Goal: Transaction & Acquisition: Purchase product/service

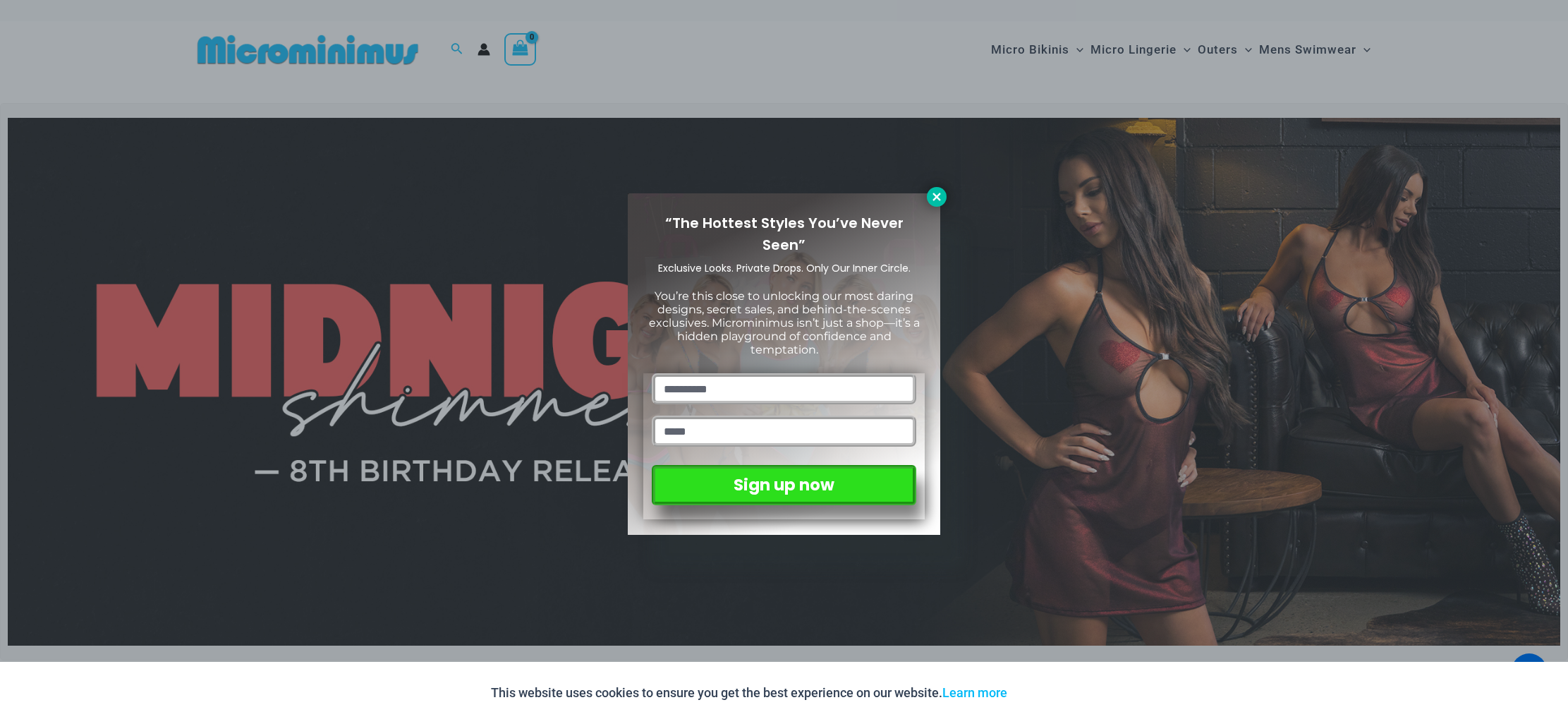
click at [936, 201] on icon at bounding box center [936, 196] width 13 height 13
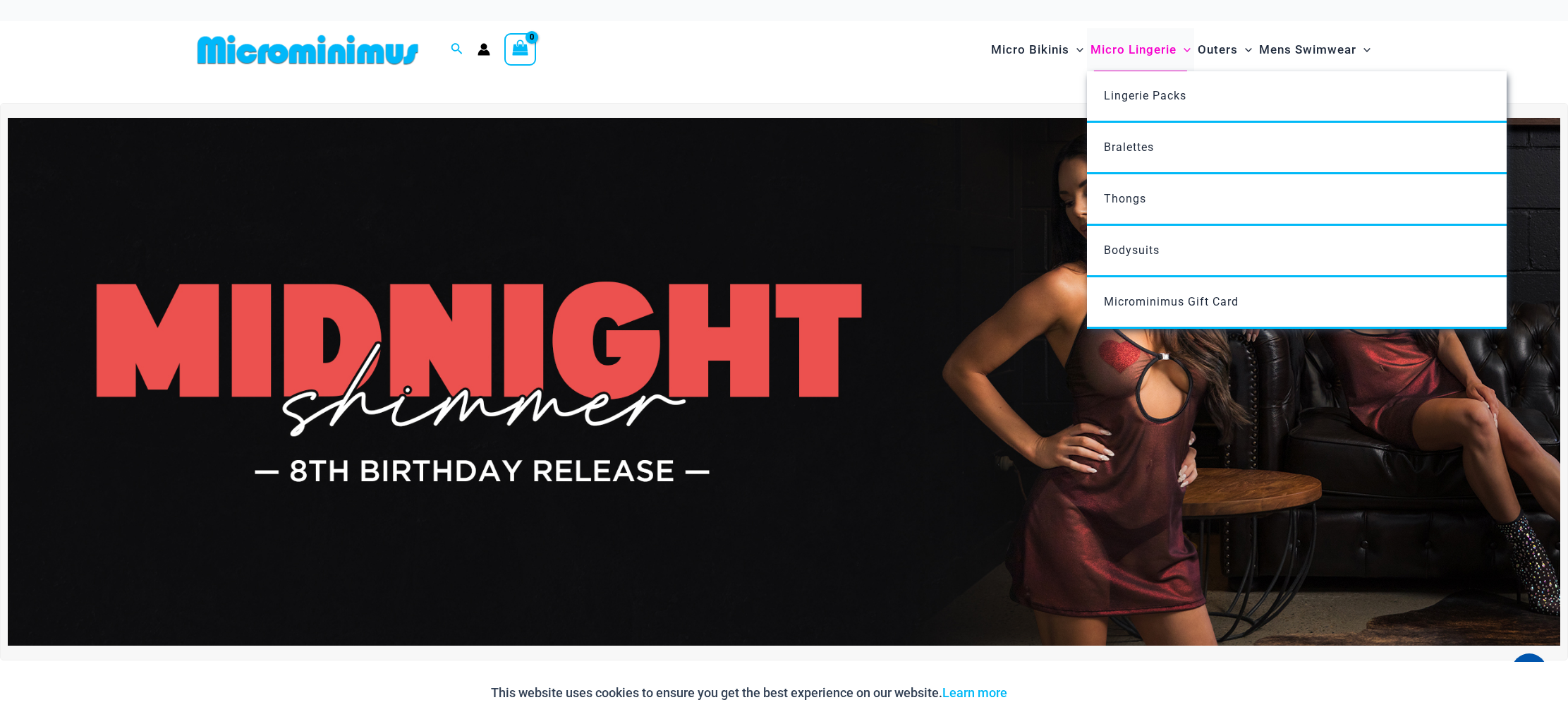
click at [1118, 43] on span "Micro Lingerie" at bounding box center [1133, 49] width 86 height 36
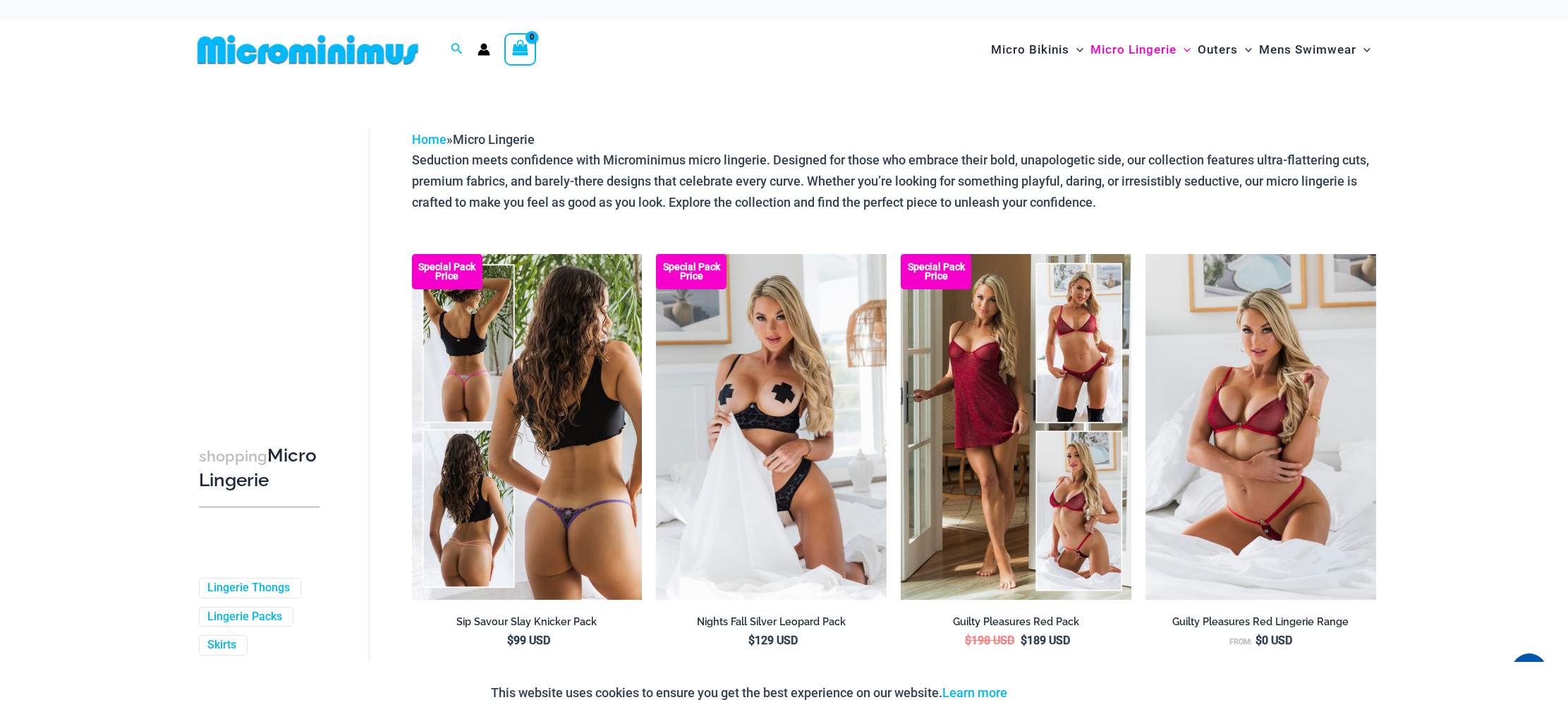
click at [536, 435] on img at bounding box center [527, 426] width 231 height 346
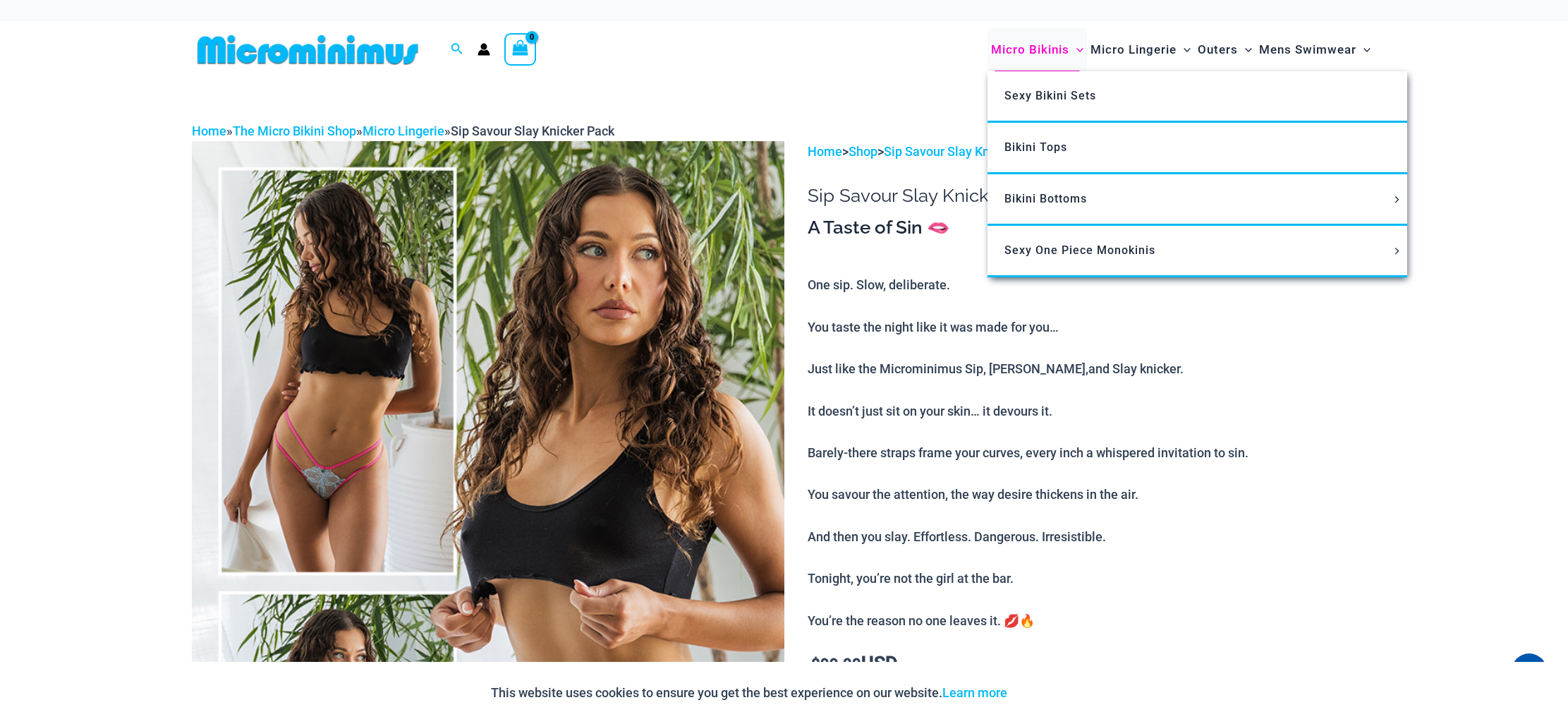
click at [1031, 52] on span "Micro Bikinis" at bounding box center [1030, 49] width 78 height 36
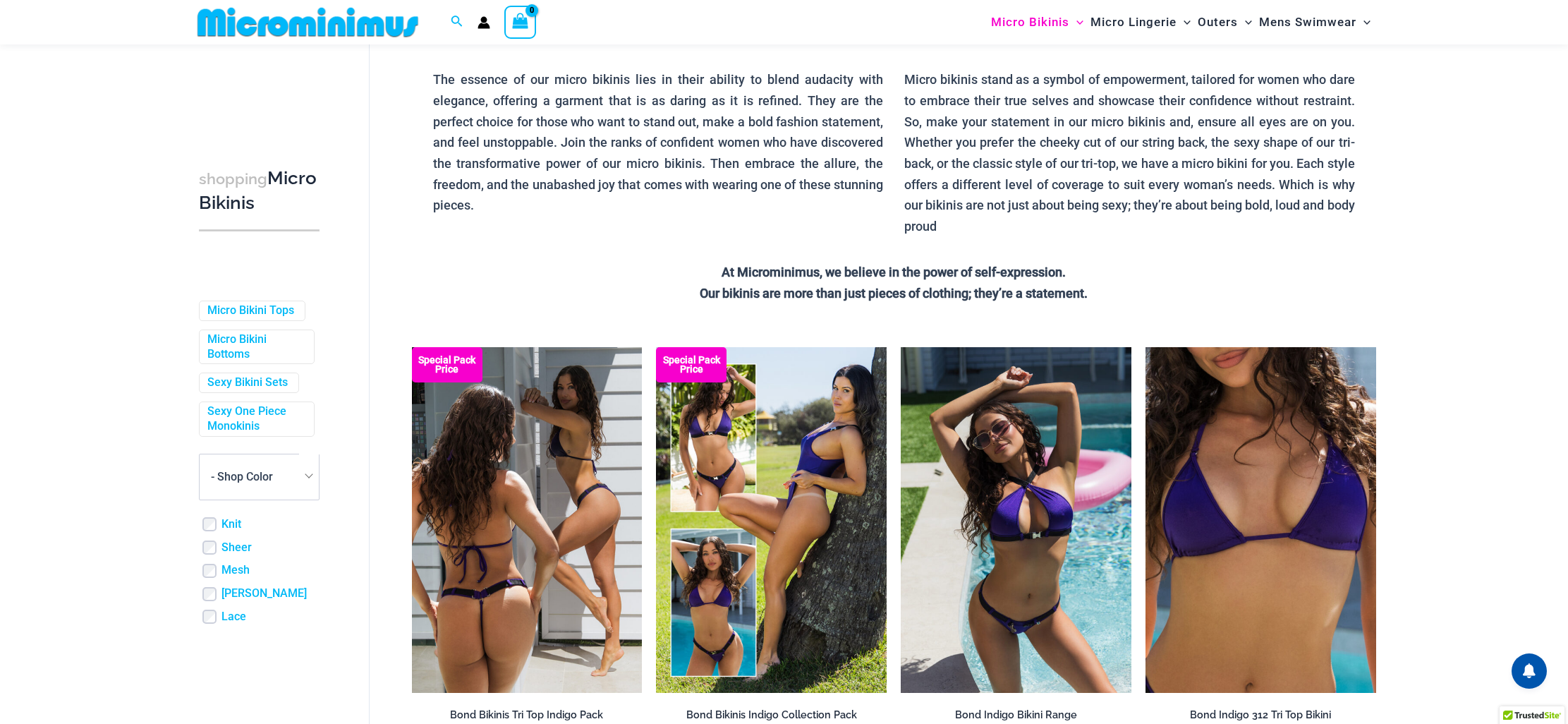
scroll to position [144, 0]
